Goal: Navigation & Orientation: Find specific page/section

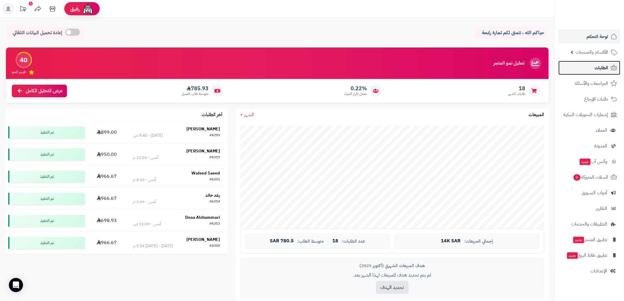
click at [598, 64] on span "الطلبات" at bounding box center [601, 68] width 14 height 8
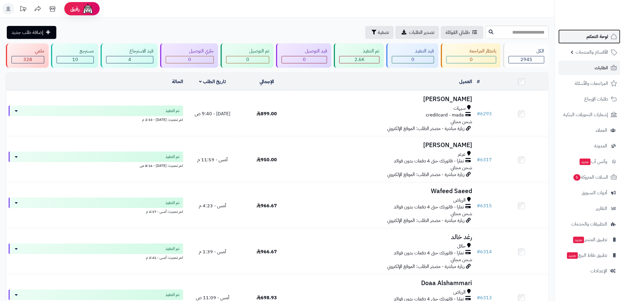
click at [598, 41] on link "لوحة التحكم" at bounding box center [589, 36] width 62 height 14
